Goal: Contribute content: Contribute content

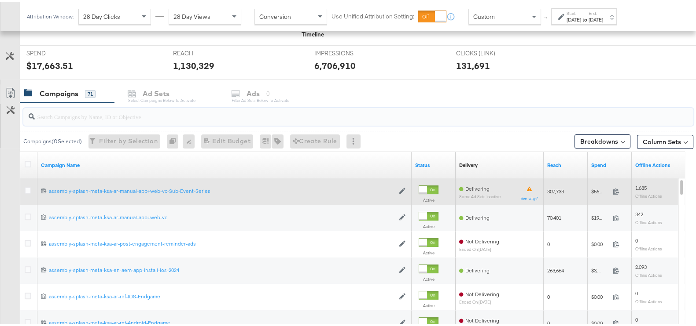
scroll to position [330, 0]
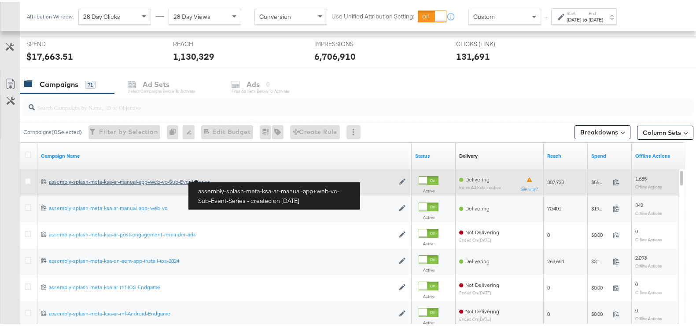
click at [165, 180] on div "assembly-splash-meta-ksa-ar-manual-app+web-vc-Sub-Event-Series assembly-splash-…" at bounding box center [221, 180] width 345 height 7
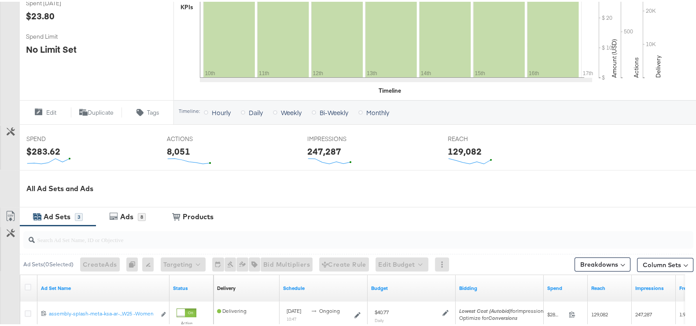
scroll to position [117, 0]
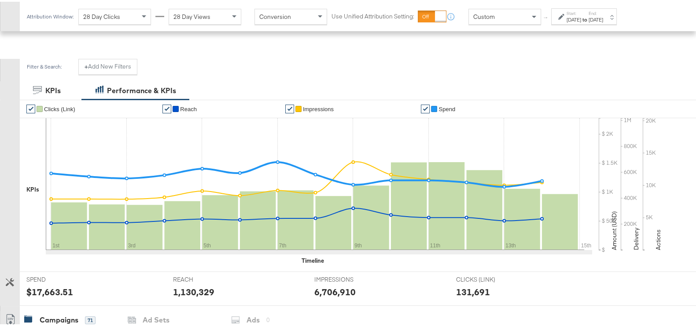
scroll to position [315, 0]
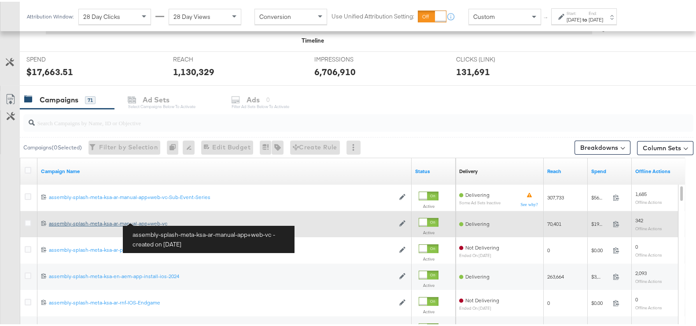
click at [156, 220] on div "assembly-splash-meta-ksa-ar-manual-app+web-vc assembly-splash-meta-ksa-ar-manua…" at bounding box center [221, 222] width 345 height 7
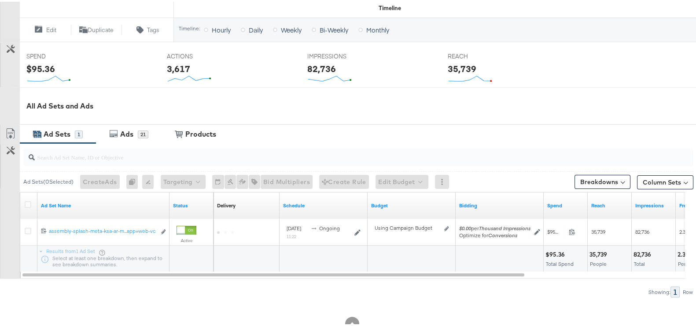
scroll to position [338, 0]
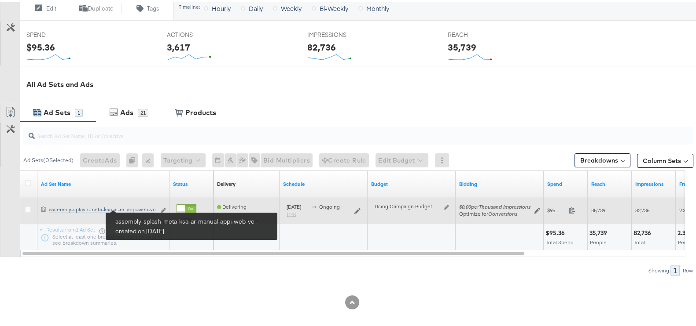
click at [139, 208] on div "assembly-splash-meta-ksa-ar-manual-app+web-vc assembly-splash-meta-ksa-ar-m...a…" at bounding box center [102, 208] width 107 height 7
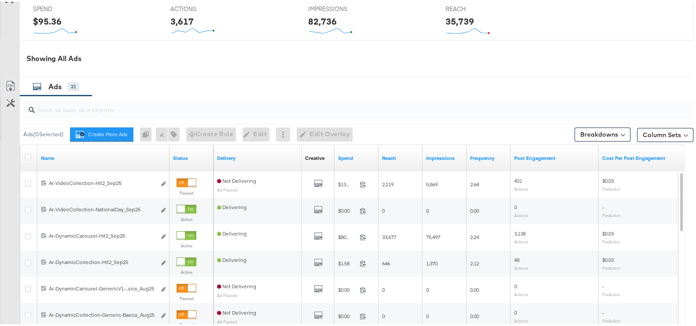
scroll to position [407, 0]
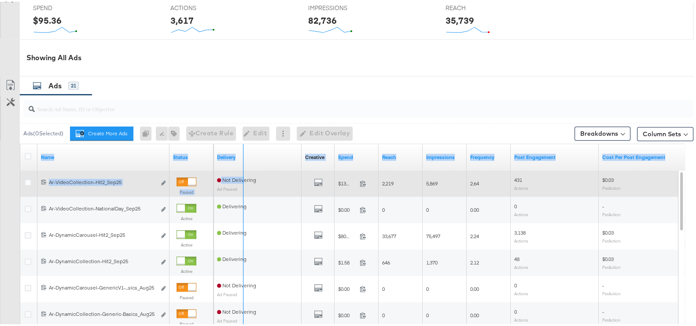
drag, startPoint x: 167, startPoint y: 148, endPoint x: 242, endPoint y: 168, distance: 77.4
click at [242, 168] on div "Name Status Delivery Creative Sorting Unavailable Spend Reach Impressions Frequ…" at bounding box center [352, 262] width 665 height 238
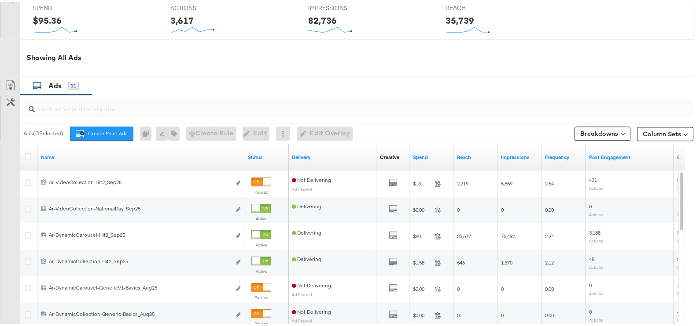
drag, startPoint x: 359, startPoint y: 72, endPoint x: 354, endPoint y: 73, distance: 5.2
click at [359, 72] on div "Showing All Ads" at bounding box center [346, 55] width 693 height 37
click at [175, 110] on input "search" at bounding box center [334, 103] width 598 height 17
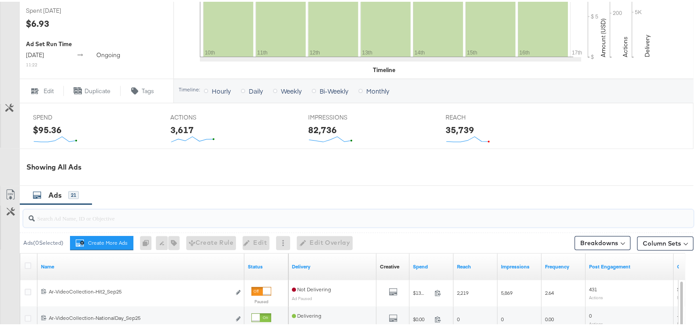
scroll to position [539, 0]
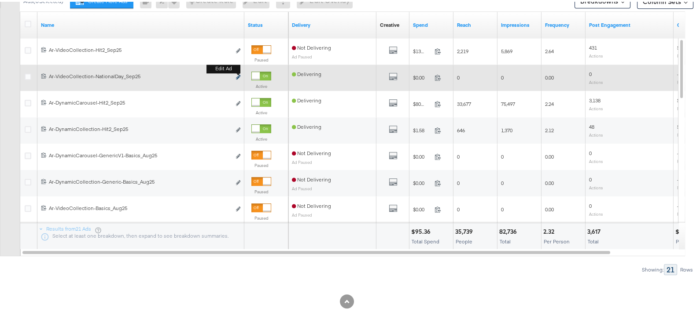
click at [236, 73] on icon "link" at bounding box center [238, 75] width 4 height 5
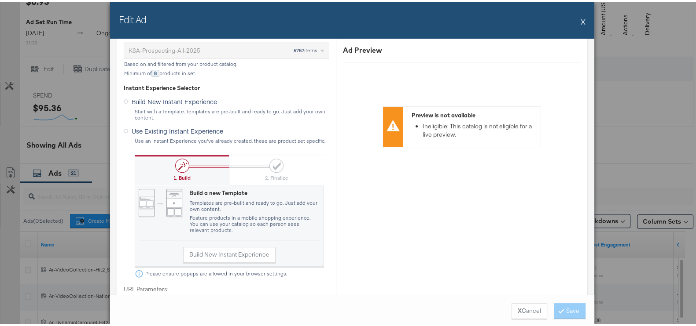
scroll to position [440, 0]
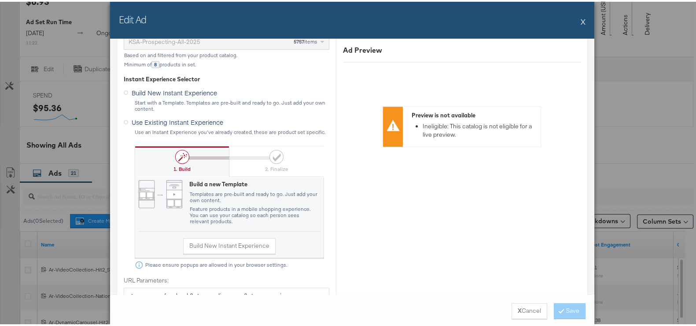
click at [580, 19] on button "X" at bounding box center [582, 20] width 5 height 18
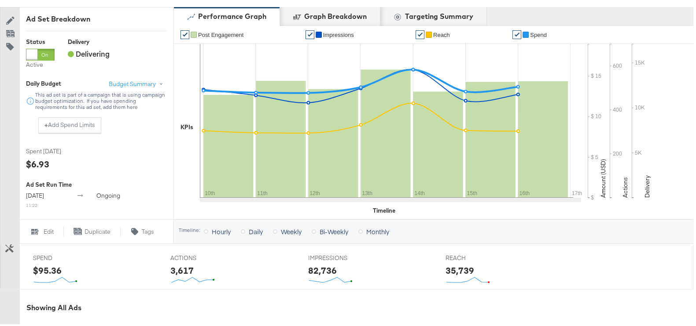
scroll to position [154, 0]
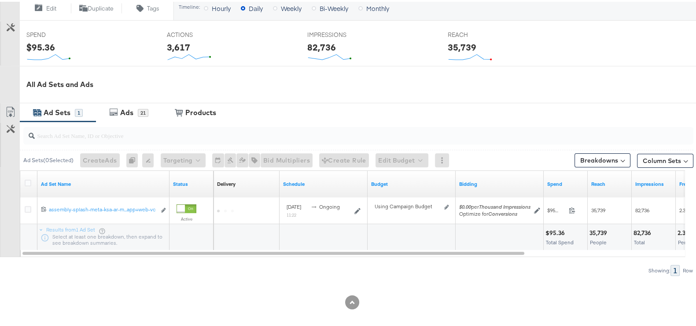
scroll to position [339, 0]
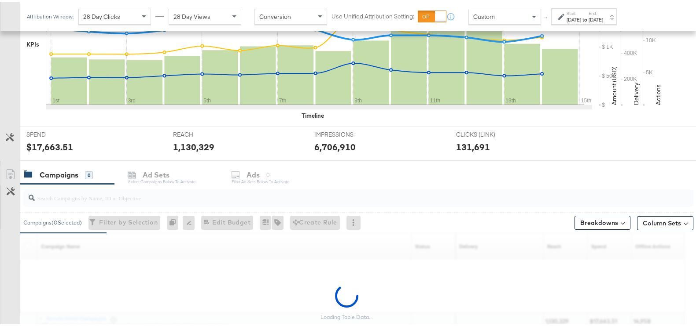
scroll to position [314, 0]
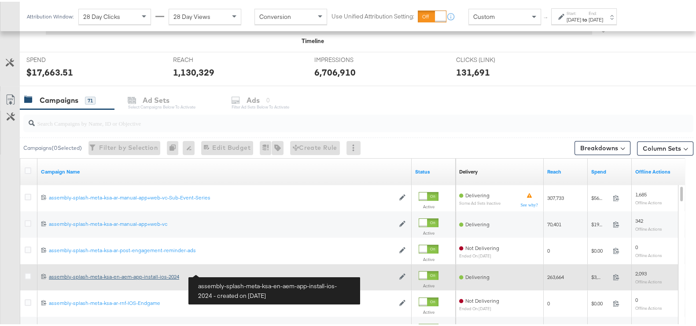
click at [160, 274] on div "assembly-splash-meta-ksa-en-aem-app-install-ios-2024 assembly-splash-meta-ksa-e…" at bounding box center [221, 275] width 345 height 7
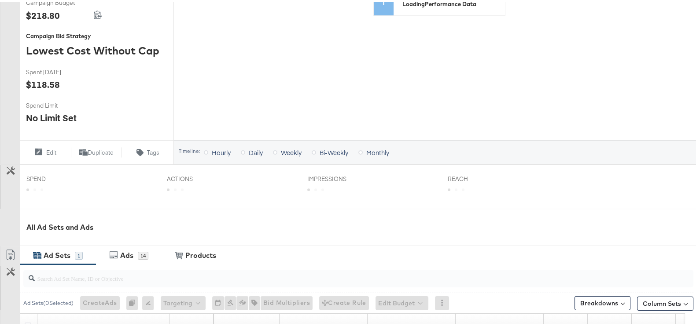
scroll to position [338, 0]
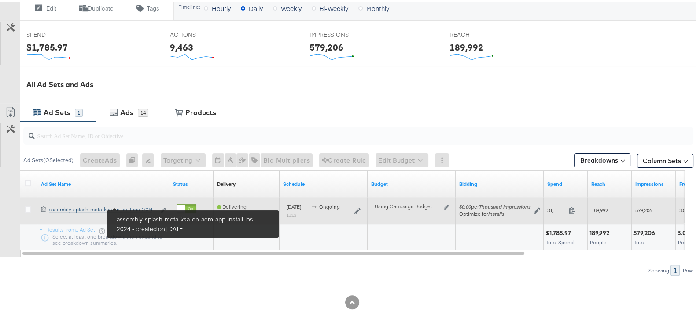
click at [140, 205] on div "assembly-splash-meta-ksa-en-aem-app-install-ios-2024 assembly-splash-meta-ksa-e…" at bounding box center [102, 208] width 107 height 7
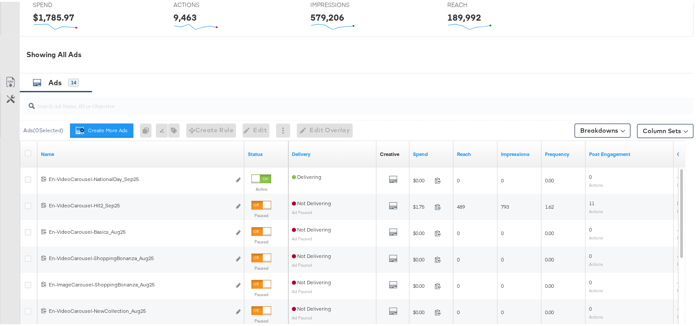
scroll to position [410, 0]
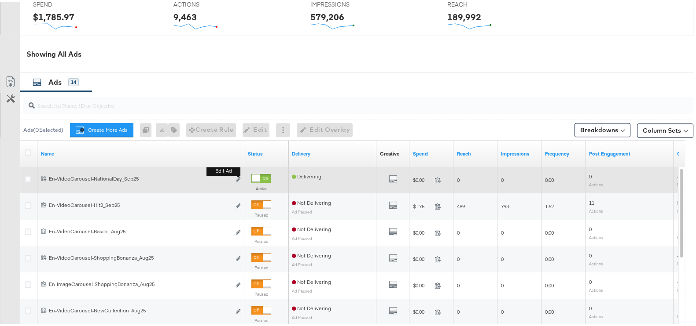
click at [240, 181] on button "Edit ad" at bounding box center [237, 178] width 5 height 9
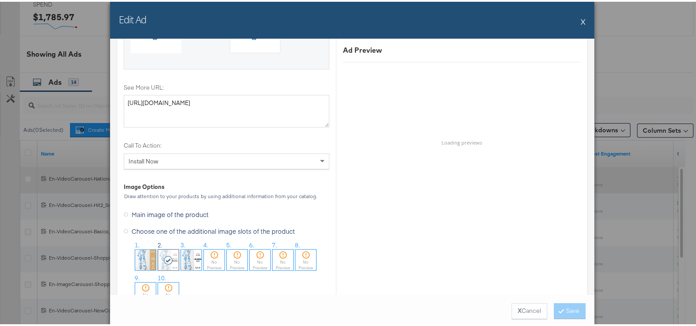
scroll to position [922, 0]
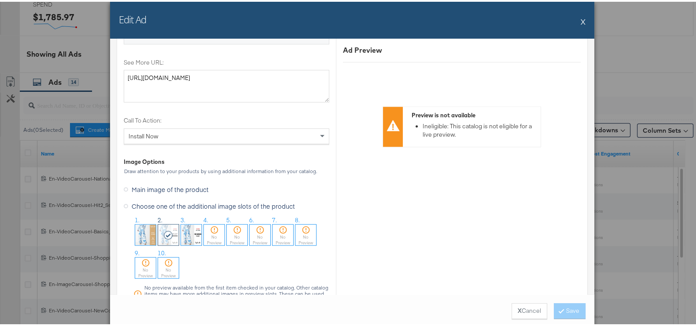
click at [186, 235] on img at bounding box center [191, 233] width 21 height 21
click at [218, 233] on div "No Preview" at bounding box center [214, 238] width 21 height 11
click at [560, 308] on icon at bounding box center [561, 309] width 3 height 5
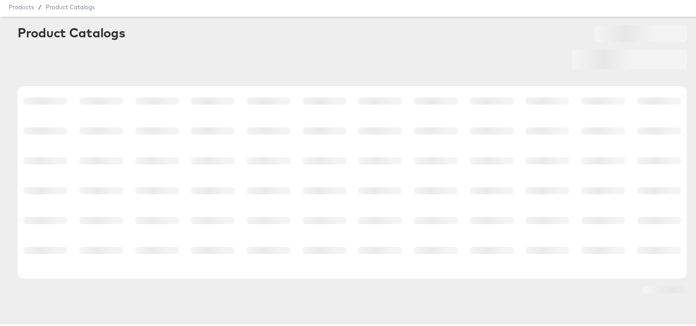
scroll to position [29, 0]
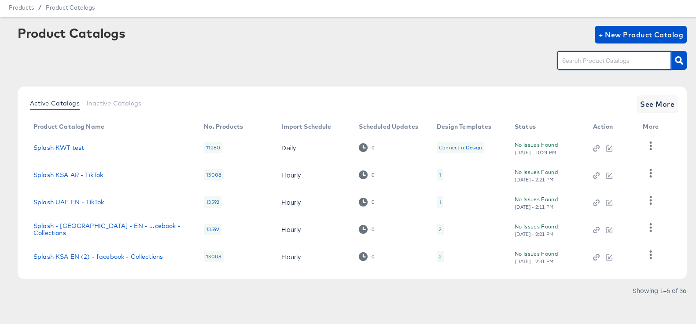
click at [565, 60] on input "text" at bounding box center [607, 59] width 94 height 10
type input "ksa"
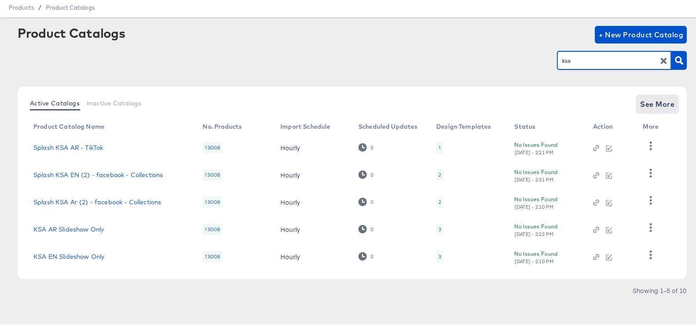
click at [660, 99] on span "See More" at bounding box center [657, 102] width 34 height 12
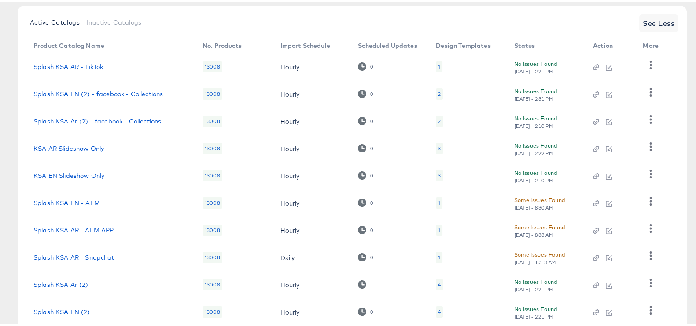
scroll to position [165, 0]
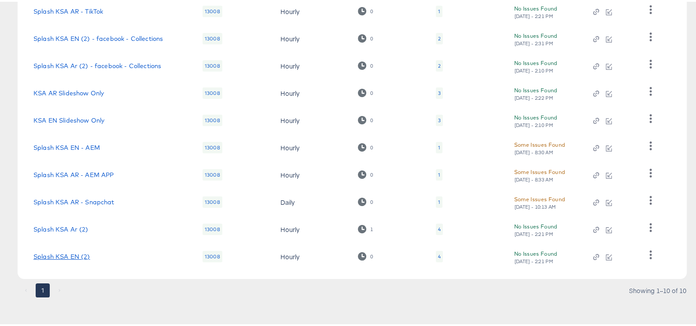
click at [86, 256] on link "Splash KSA EN (2)" at bounding box center [61, 255] width 57 height 7
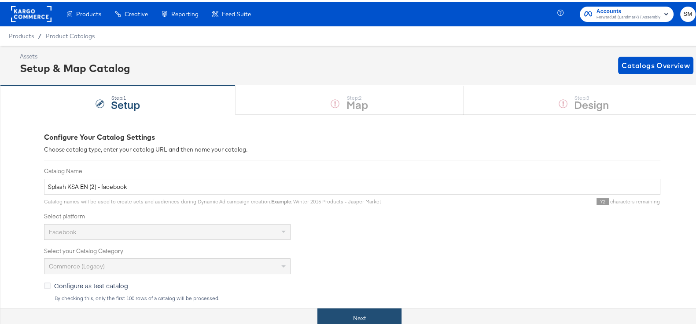
click at [373, 311] on button "Next" at bounding box center [359, 317] width 84 height 20
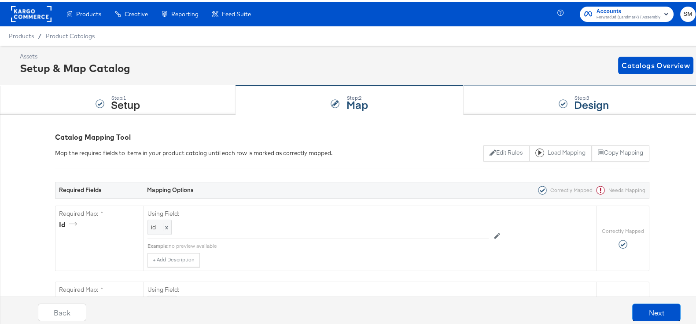
click at [558, 100] on div at bounding box center [562, 102] width 9 height 9
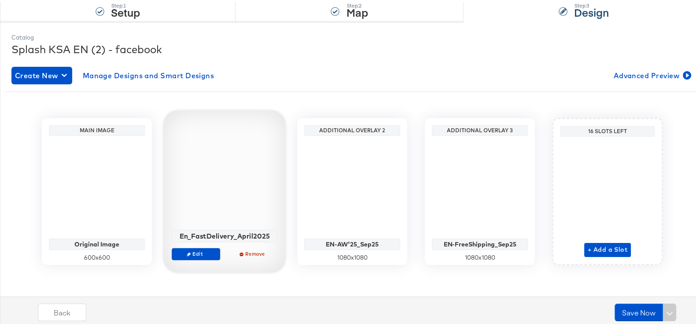
scroll to position [93, 0]
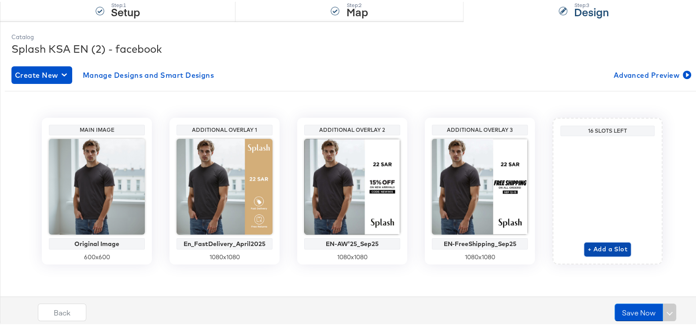
click at [594, 245] on span "+ Add a Slot" at bounding box center [607, 247] width 40 height 11
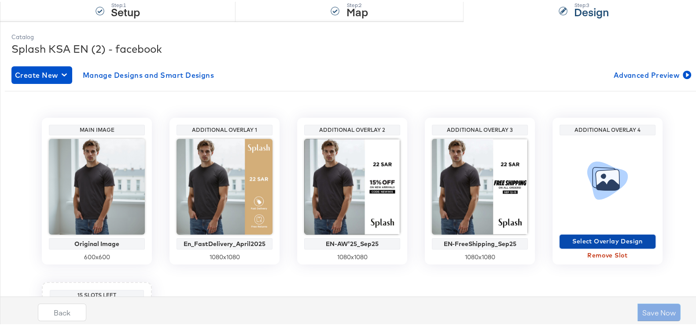
click at [613, 239] on span "Select Overlay Design" at bounding box center [607, 240] width 89 height 11
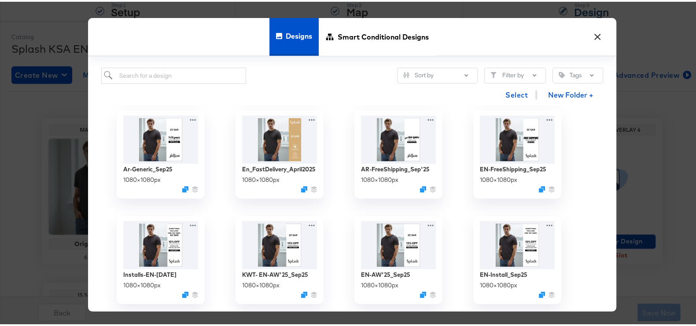
scroll to position [275, 0]
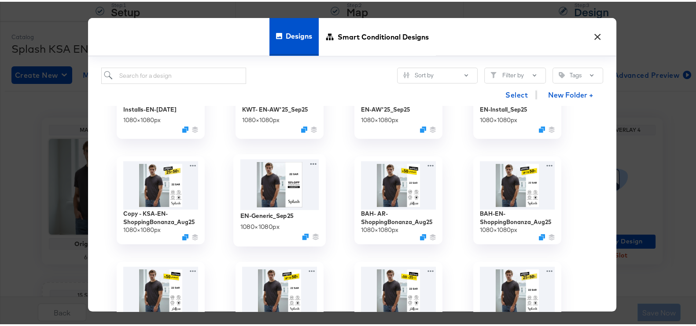
click at [290, 180] on img at bounding box center [279, 183] width 79 height 51
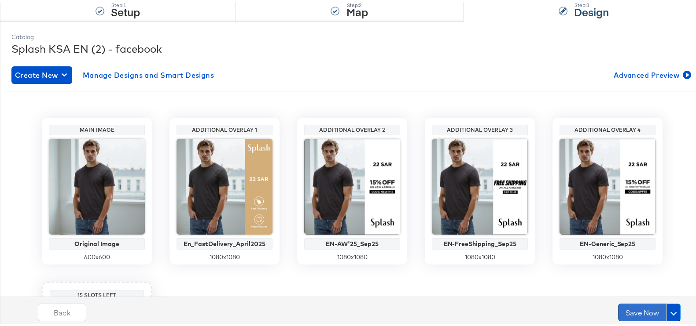
click at [631, 307] on button "Save Now" at bounding box center [642, 311] width 48 height 18
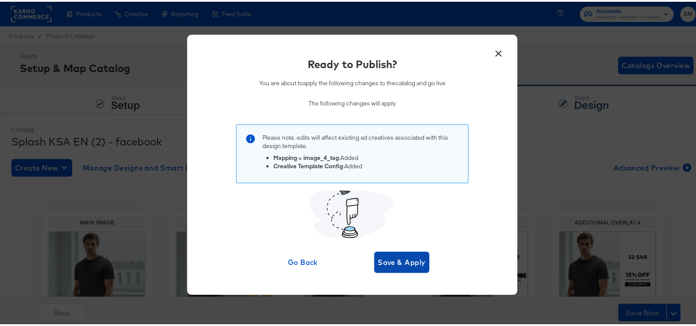
click at [392, 260] on span "Save & Apply" at bounding box center [402, 261] width 48 height 12
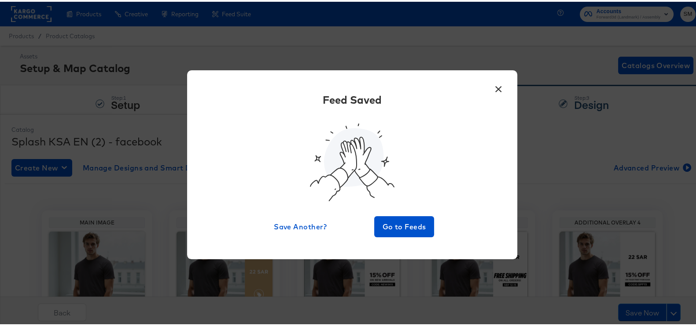
click at [490, 87] on button "×" at bounding box center [498, 85] width 16 height 16
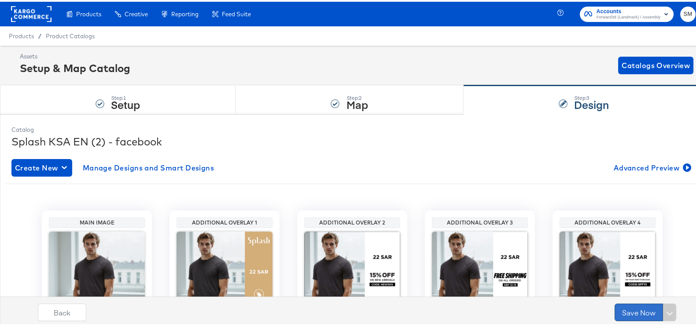
click at [638, 307] on button "Save Now" at bounding box center [638, 311] width 48 height 18
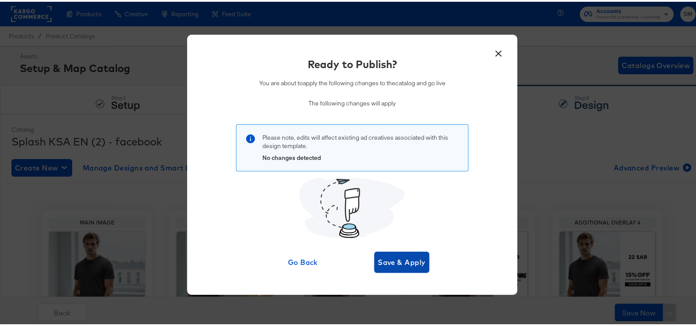
click at [420, 250] on button "Save & Apply" at bounding box center [401, 260] width 55 height 21
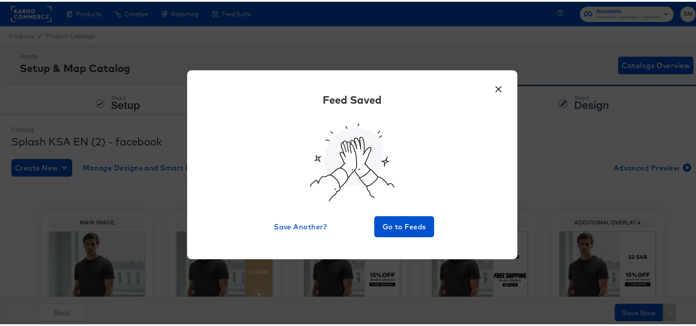
click at [495, 88] on button "×" at bounding box center [498, 85] width 16 height 16
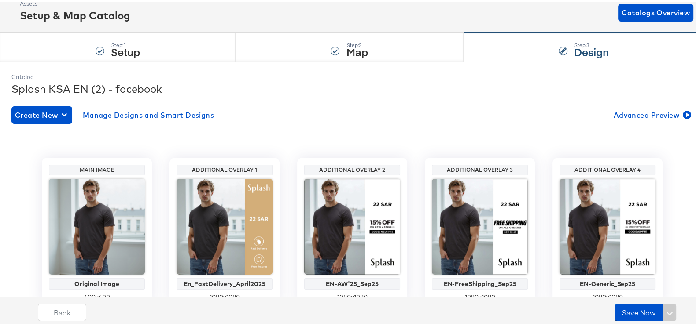
scroll to position [55, 0]
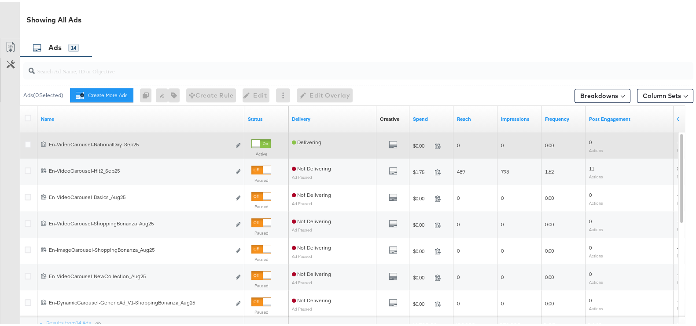
scroll to position [440, 0]
click at [239, 139] on b "Edit ad" at bounding box center [223, 134] width 34 height 9
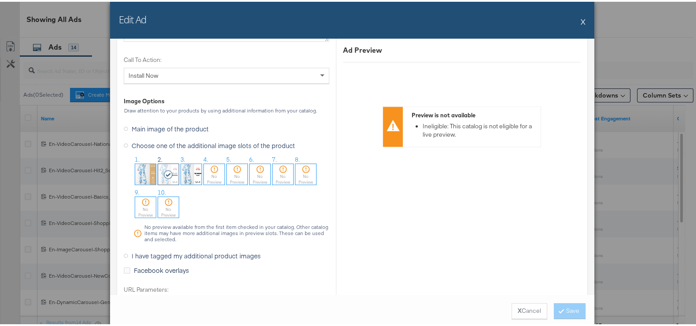
scroll to position [990, 0]
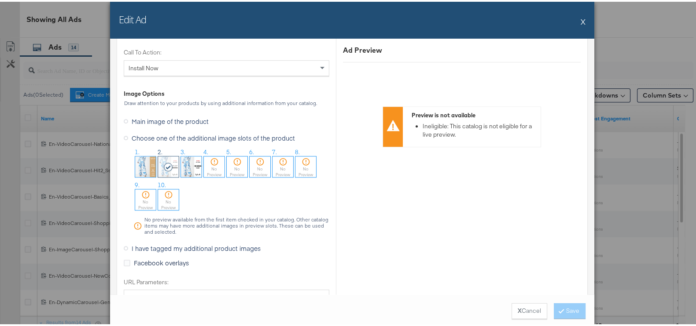
click at [204, 167] on div "No Preview" at bounding box center [214, 170] width 21 height 11
click at [554, 304] on button "Save" at bounding box center [570, 310] width 32 height 16
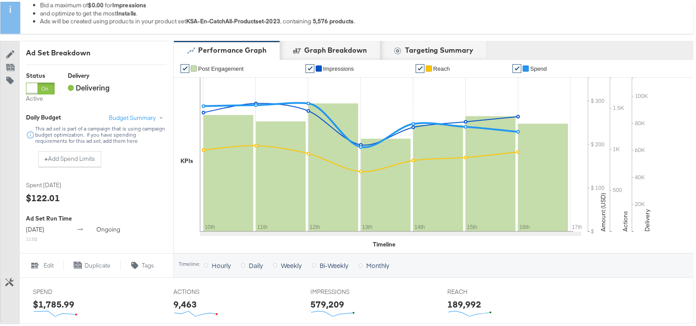
scroll to position [410, 0]
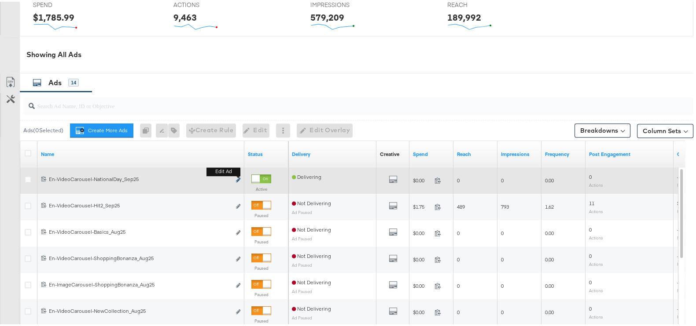
click at [240, 180] on icon "link" at bounding box center [238, 178] width 4 height 5
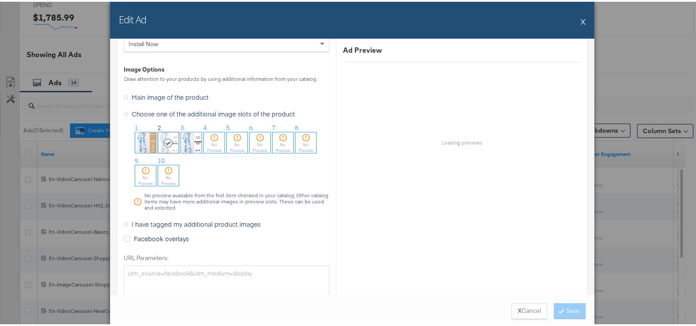
scroll to position [1032, 0]
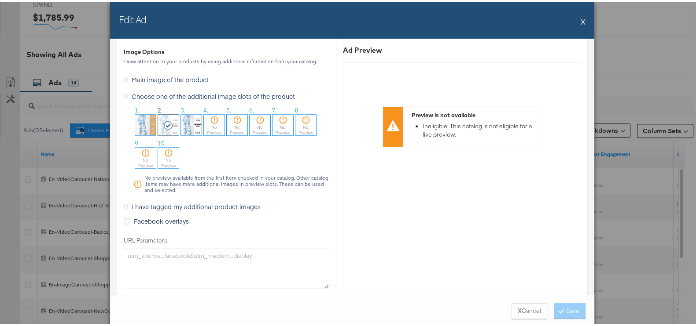
click at [580, 18] on button "X" at bounding box center [582, 20] width 5 height 18
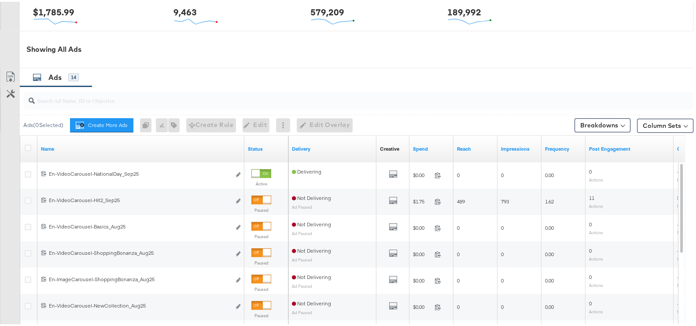
scroll to position [440, 0]
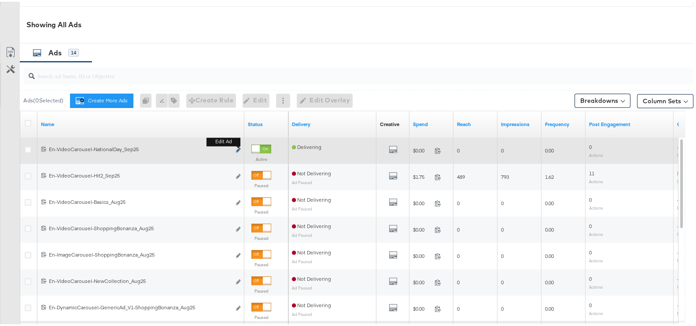
click at [238, 150] on icon "link" at bounding box center [238, 148] width 4 height 5
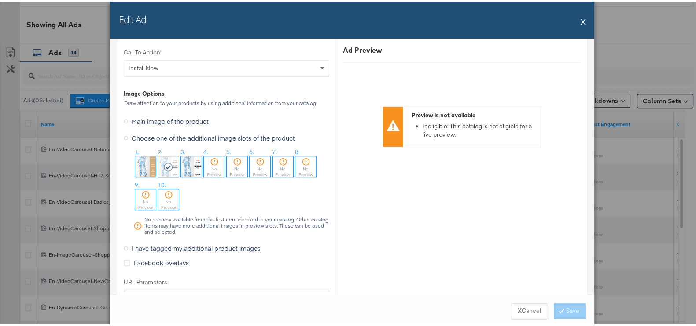
scroll to position [1032, 0]
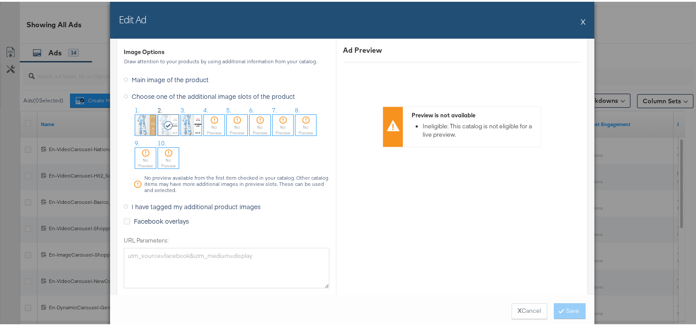
click at [213, 130] on div "No Preview" at bounding box center [214, 128] width 21 height 11
click at [562, 313] on button "Save" at bounding box center [570, 310] width 32 height 16
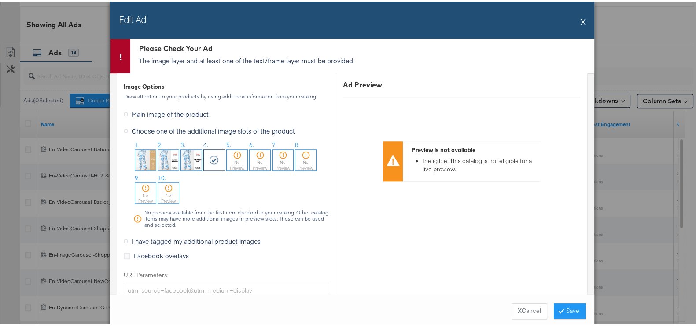
click at [580, 18] on button "X" at bounding box center [582, 20] width 5 height 18
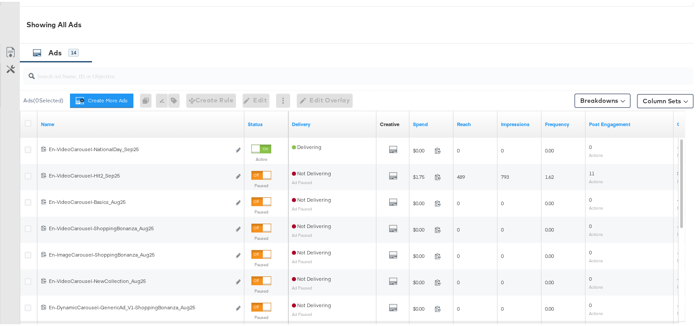
scroll to position [465, 0]
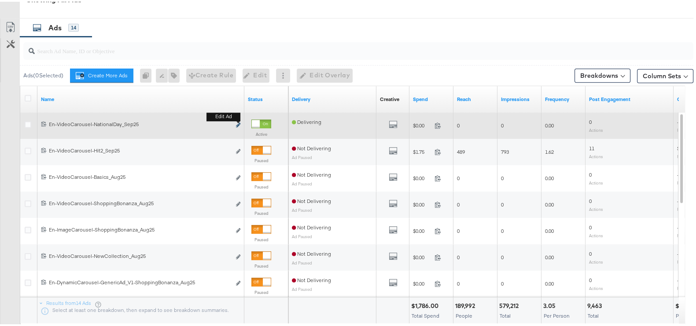
click at [237, 125] on icon "link" at bounding box center [238, 123] width 4 height 5
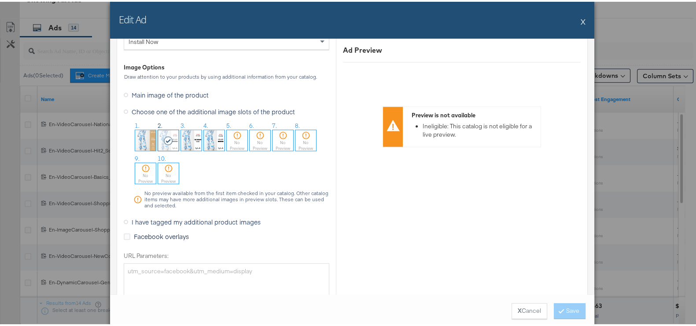
scroll to position [1017, 0]
click at [580, 20] on button "X" at bounding box center [582, 20] width 5 height 18
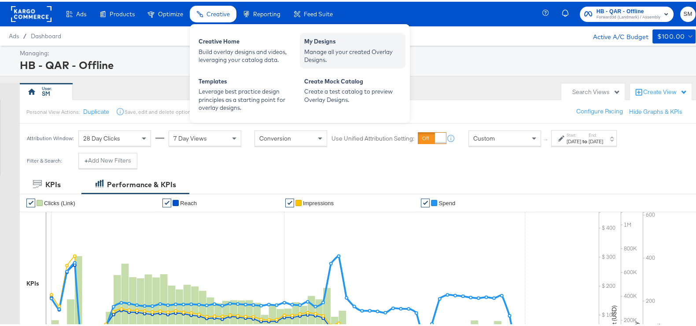
click at [319, 36] on div "My Designs" at bounding box center [352, 41] width 97 height 11
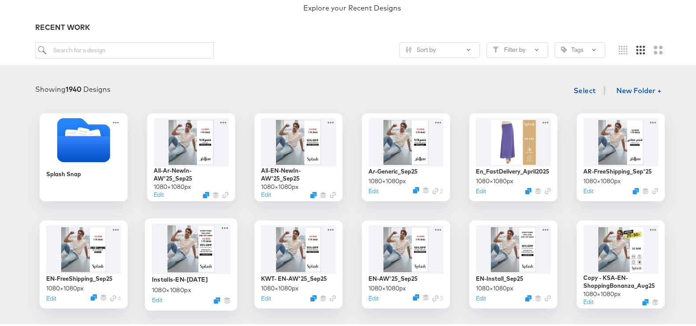
scroll to position [110, 0]
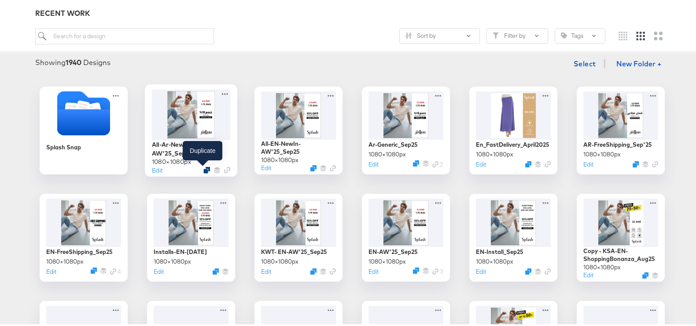
click at [203, 168] on icon "Duplicate" at bounding box center [206, 168] width 7 height 7
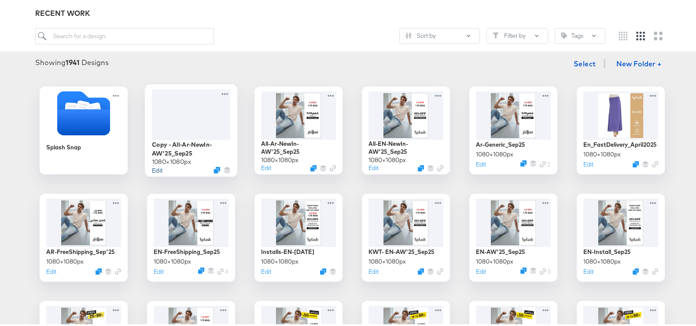
click at [154, 169] on button "Edit" at bounding box center [157, 168] width 11 height 8
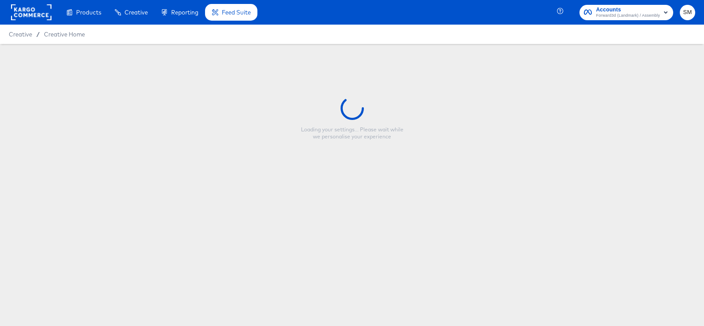
type input "Copy - All-Ar-NewIn-AW'25_Sep25"
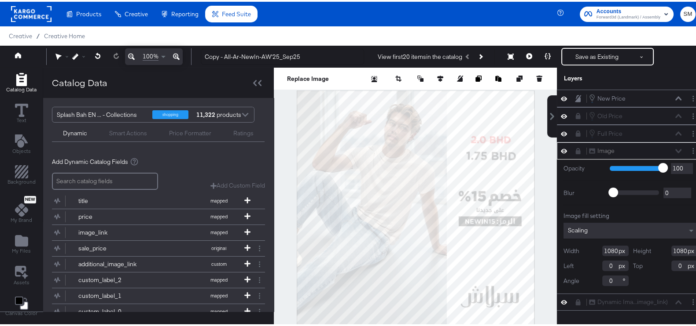
scroll to position [28, 0]
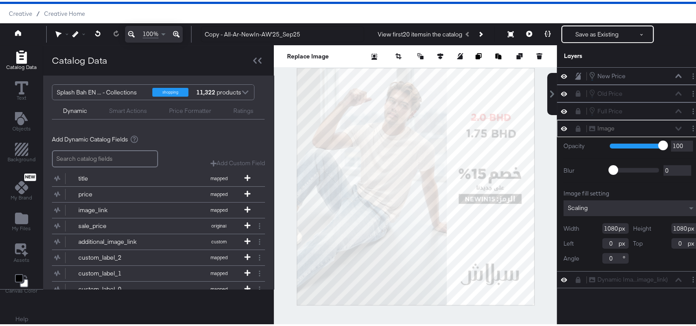
click at [565, 122] on div "Image Image" at bounding box center [630, 126] width 140 height 9
click at [688, 122] on button "Layer Options" at bounding box center [692, 126] width 9 height 9
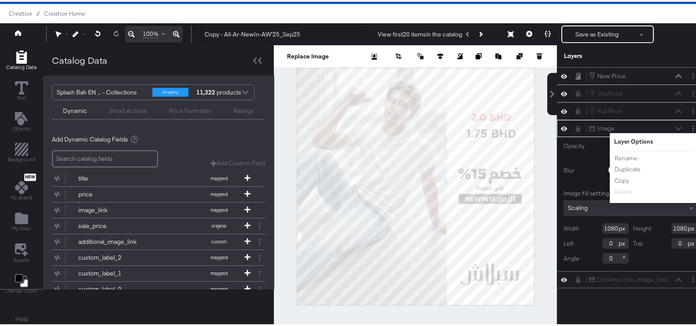
click at [576, 124] on icon at bounding box center [578, 127] width 5 height 6
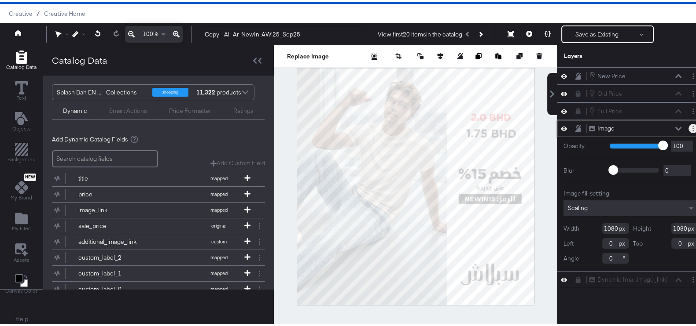
click at [688, 122] on button "Layer Options" at bounding box center [692, 126] width 9 height 9
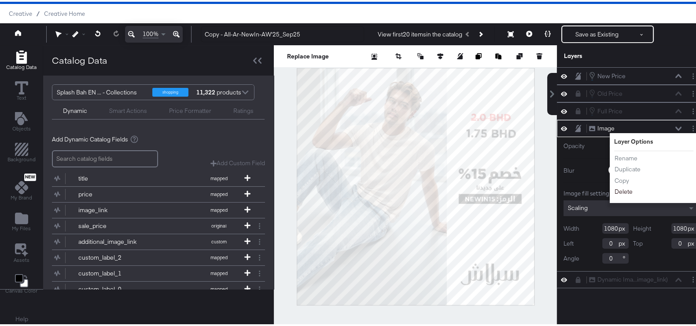
click at [614, 186] on button "Delete" at bounding box center [623, 190] width 19 height 9
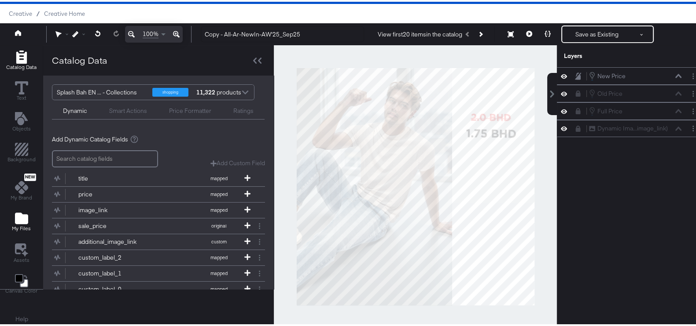
click at [20, 211] on icon "Add Files" at bounding box center [21, 216] width 13 height 11
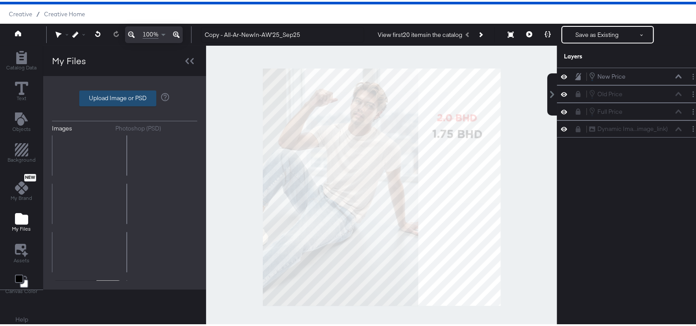
click at [99, 99] on label "Upload Image or PSD" at bounding box center [118, 96] width 76 height 15
click at [125, 97] on input "Upload Image or PSD" at bounding box center [125, 97] width 0 height 0
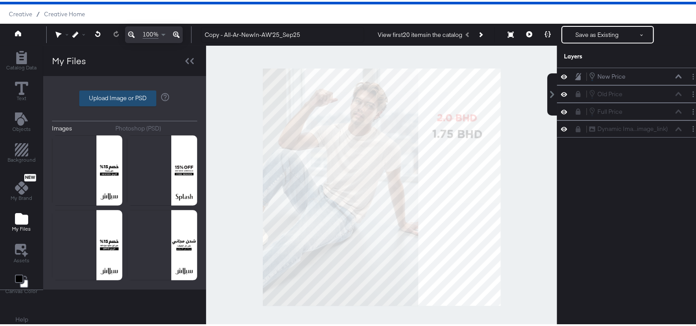
type input "C:\fakepath\DIT Temp_Free Shipping_11Sep-20.png"
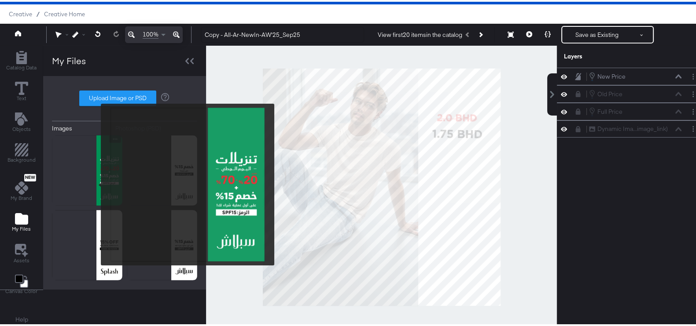
click at [95, 183] on img at bounding box center [87, 169] width 70 height 70
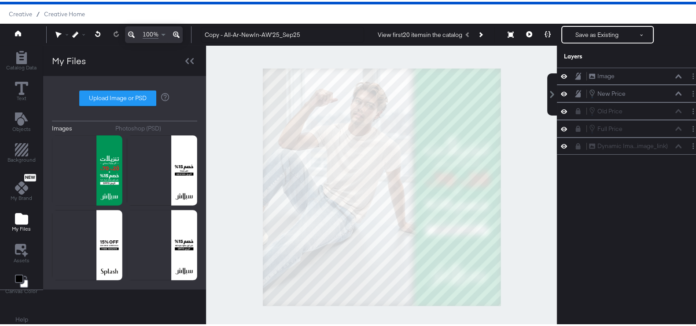
click at [238, 81] on div at bounding box center [381, 185] width 351 height 283
click at [575, 75] on icon at bounding box center [578, 74] width 6 height 7
drag, startPoint x: 585, startPoint y: 73, endPoint x: 583, endPoint y: 158, distance: 84.9
click at [583, 158] on div "Image Image New Price New Price Old Price Old Price Full Price Full Price Dynam…" at bounding box center [625, 189] width 158 height 247
drag, startPoint x: 591, startPoint y: 128, endPoint x: 586, endPoint y: 157, distance: 29.0
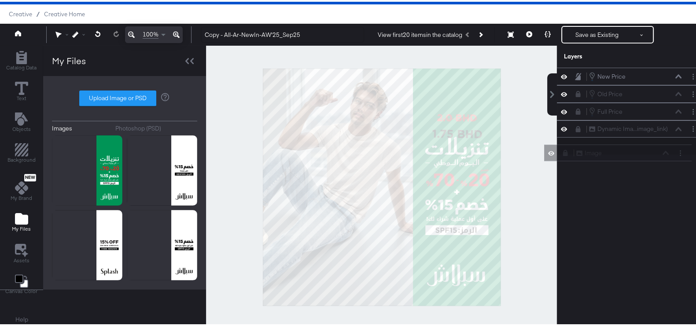
click at [586, 157] on div "New Price New Price Old Price Old Price Full Price Full Price Image Image Dynam…" at bounding box center [625, 189] width 158 height 247
click at [592, 98] on div "Old Price Old Price" at bounding box center [630, 93] width 147 height 18
click at [568, 95] on div "Old Price Old Price" at bounding box center [630, 93] width 140 height 10
click at [576, 89] on icon at bounding box center [578, 92] width 5 height 6
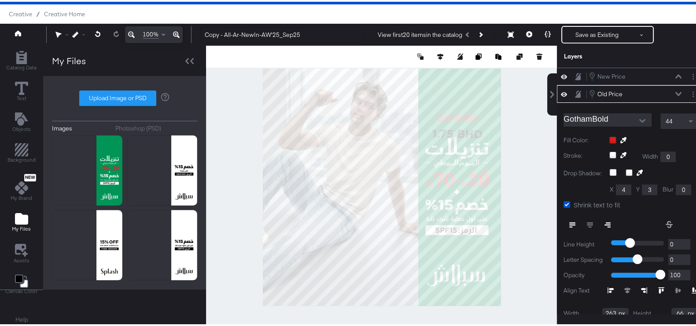
scroll to position [17, 0]
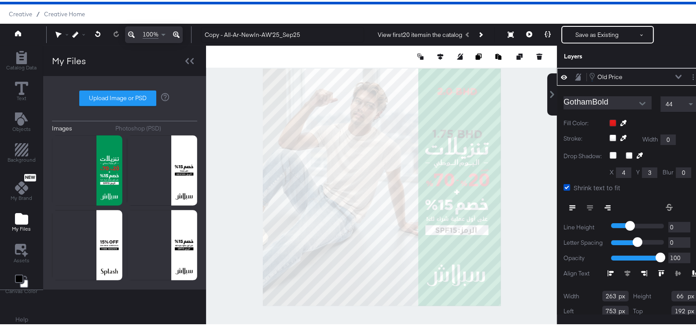
type input "754"
type input "72"
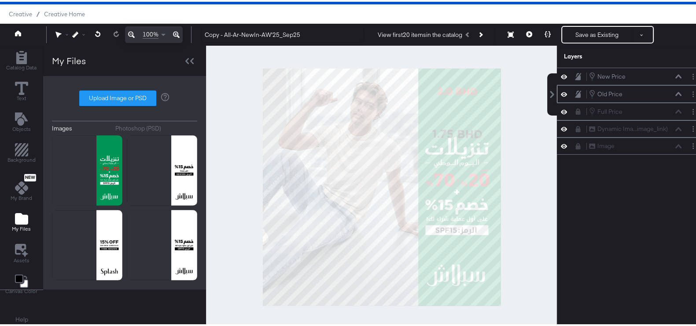
click at [515, 124] on div at bounding box center [381, 185] width 351 height 283
click at [576, 109] on icon at bounding box center [578, 110] width 5 height 6
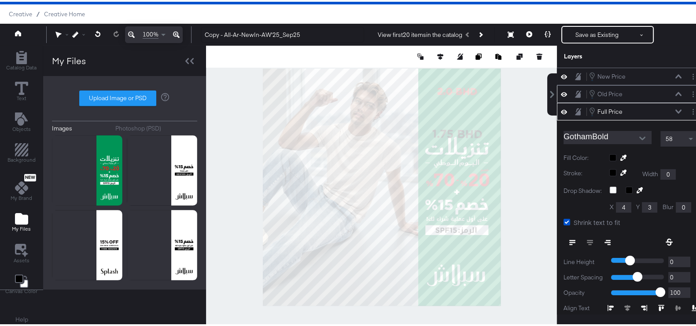
scroll to position [34, 0]
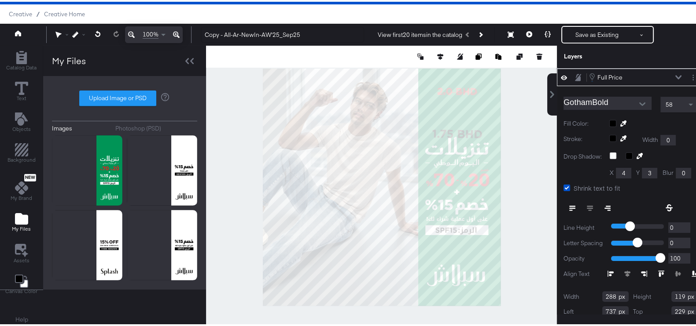
type input "731"
type input "144"
type input "728"
type input "128"
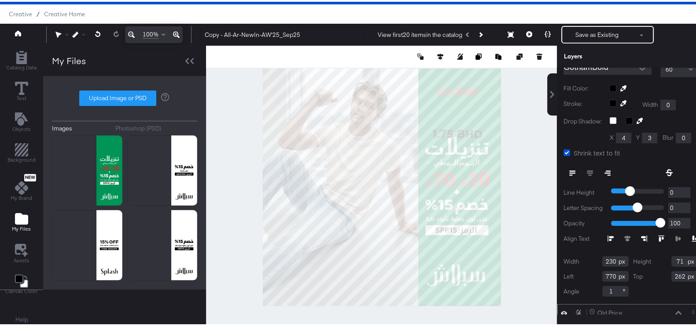
scroll to position [32, 0]
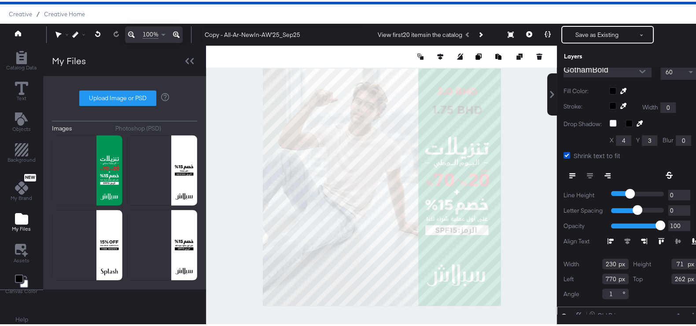
type input "152"
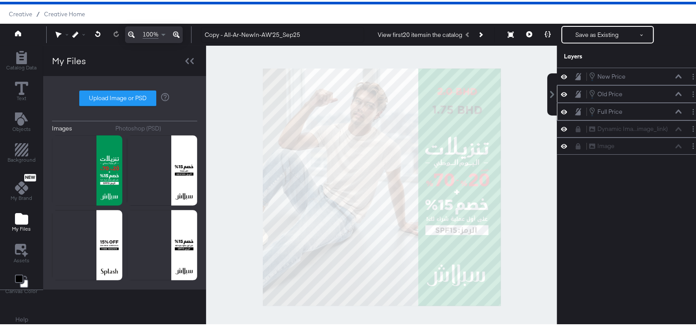
click at [497, 146] on div at bounding box center [381, 185] width 351 height 283
drag, startPoint x: 278, startPoint y: 32, endPoint x: 33, endPoint y: 223, distance: 310.6
click at [197, 26] on div "Copy - All-Ar-NewIn-AW'25_Sep25 View first 20 items in the catalog Save as Exis…" at bounding box center [445, 33] width 502 height 18
type input "AR-KSA-NationalDay_Sep25"
click at [580, 29] on button "Save as Existing" at bounding box center [596, 33] width 69 height 16
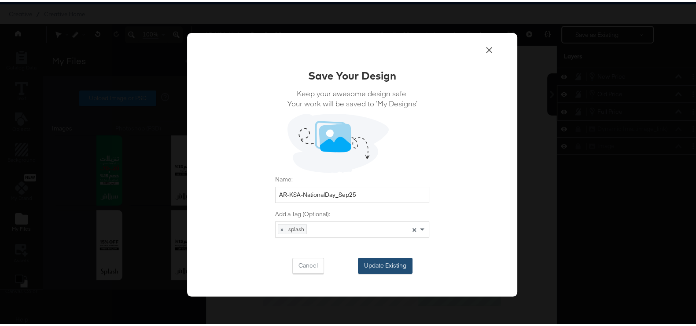
click at [398, 270] on button "Update Existing" at bounding box center [385, 265] width 55 height 16
